Goal: Task Accomplishment & Management: Complete application form

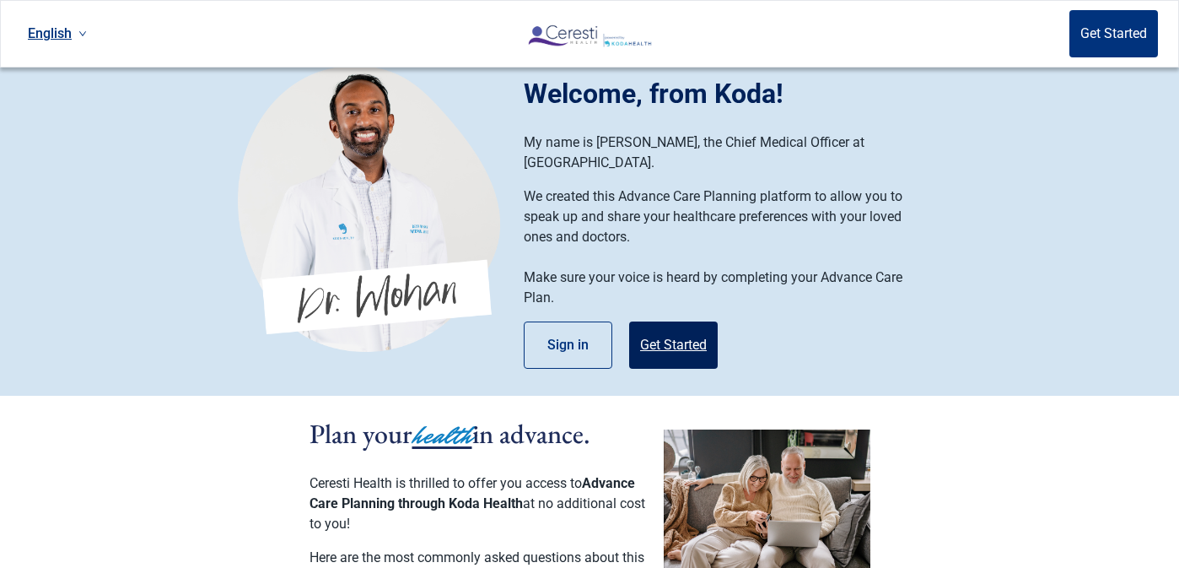
scroll to position [19, 0]
click at [591, 321] on button "Sign in" at bounding box center [568, 344] width 89 height 47
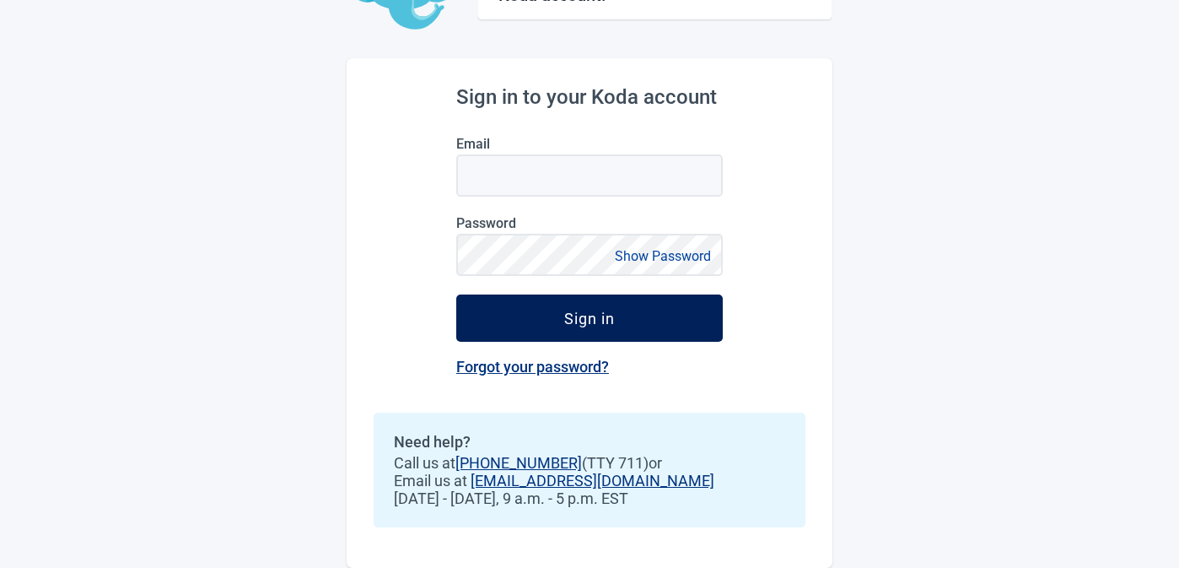
scroll to position [137, 0]
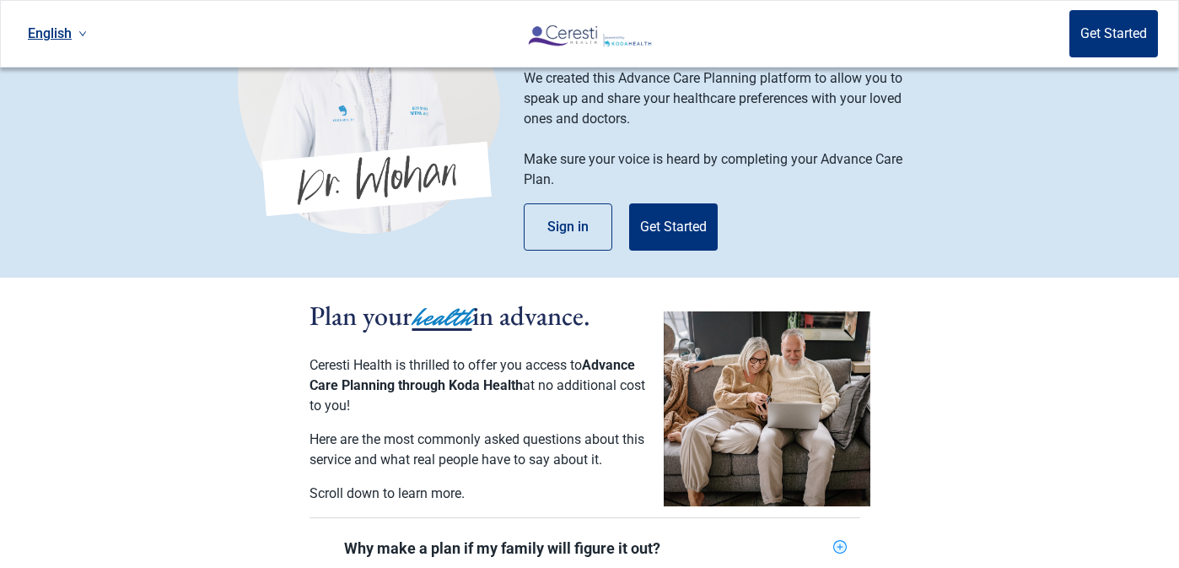
scroll to position [19, 0]
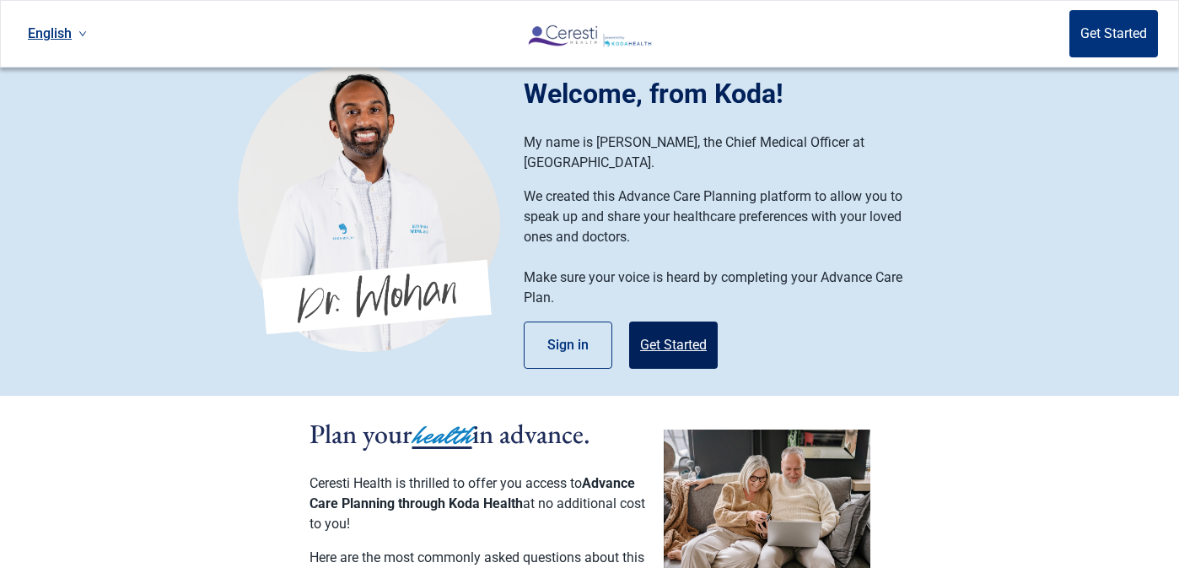
click at [692, 326] on button "Get Started" at bounding box center [673, 344] width 89 height 47
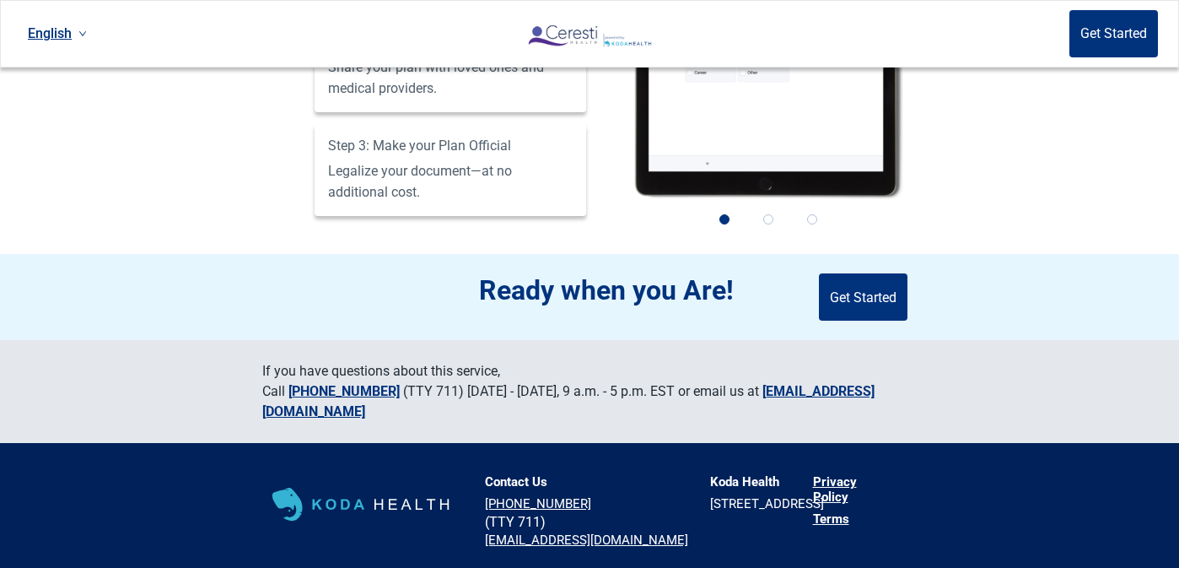
scroll to position [1321, 0]
